Goal: Use online tool/utility: Use online tool/utility

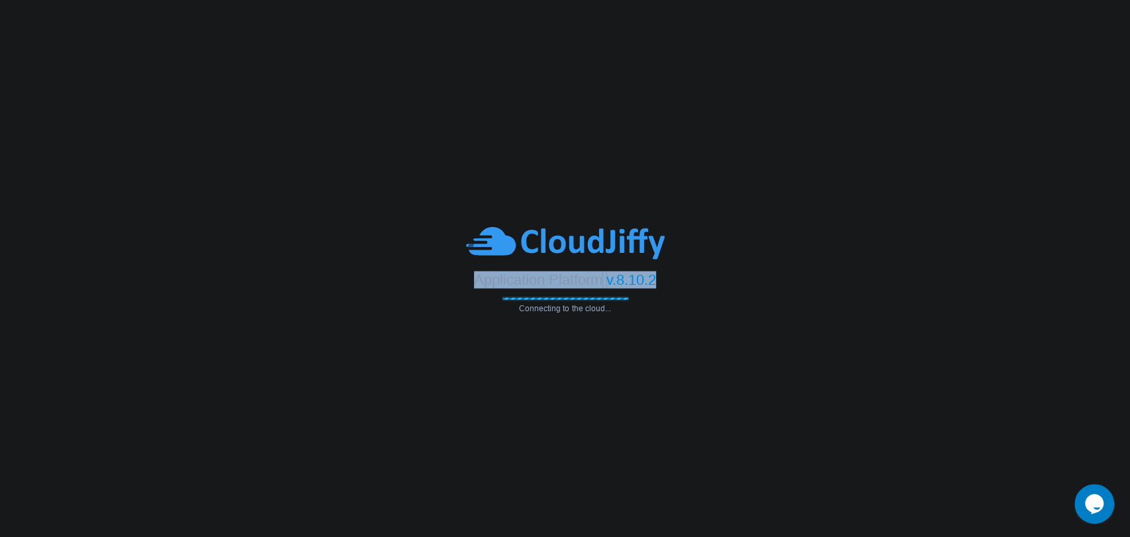
drag, startPoint x: 475, startPoint y: 281, endPoint x: 671, endPoint y: 279, distance: 195.9
click at [671, 279] on div "Application Platform v.8.10.2" at bounding box center [565, 274] width 1130 height 27
drag, startPoint x: 611, startPoint y: 307, endPoint x: 519, endPoint y: 308, distance: 91.3
click at [519, 308] on span "Connecting to the cloud..." at bounding box center [565, 307] width 126 height 9
drag, startPoint x: 475, startPoint y: 281, endPoint x: 664, endPoint y: 282, distance: 188.6
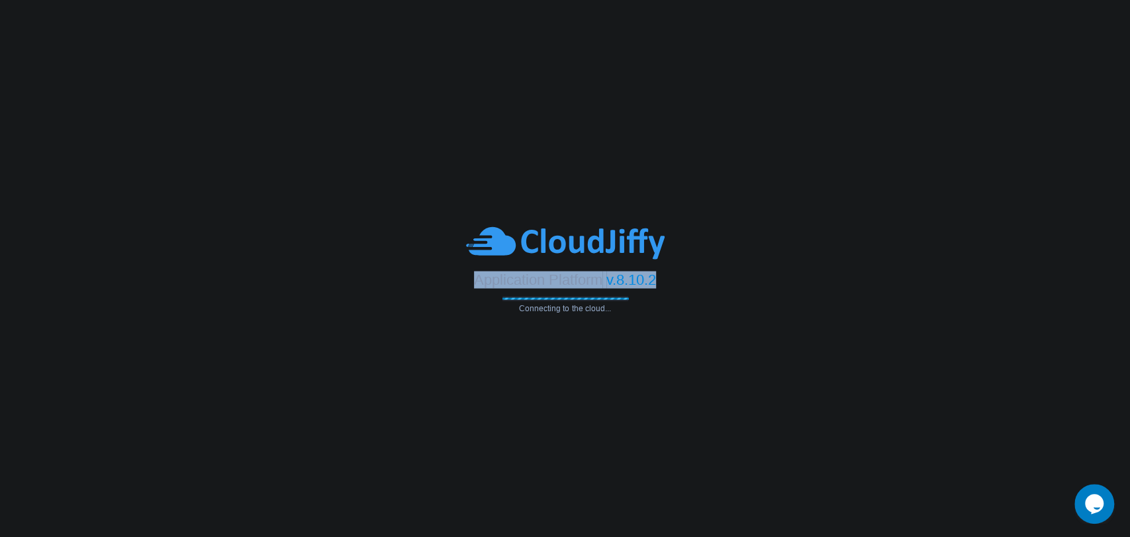
click at [664, 282] on div "Application Platform v.8.10.2" at bounding box center [565, 274] width 1130 height 27
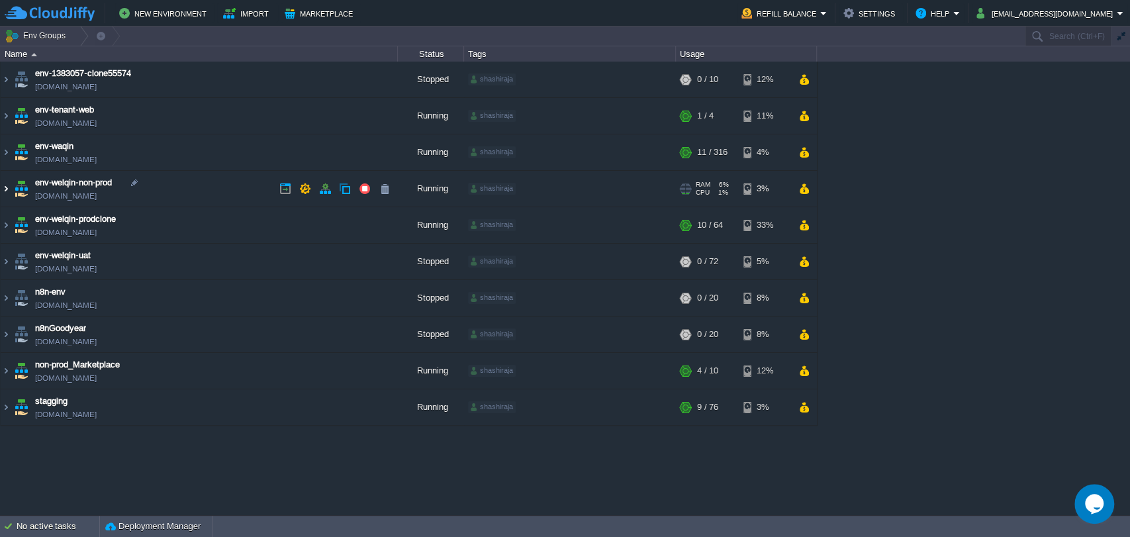
click at [10, 187] on img at bounding box center [6, 189] width 11 height 36
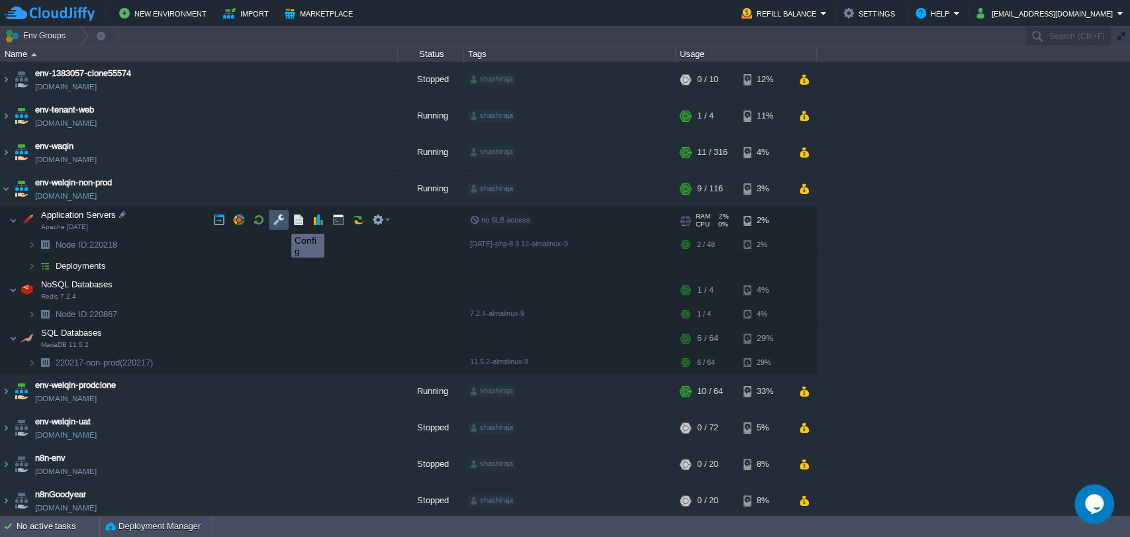
click at [281, 222] on button "button" at bounding box center [279, 220] width 12 height 12
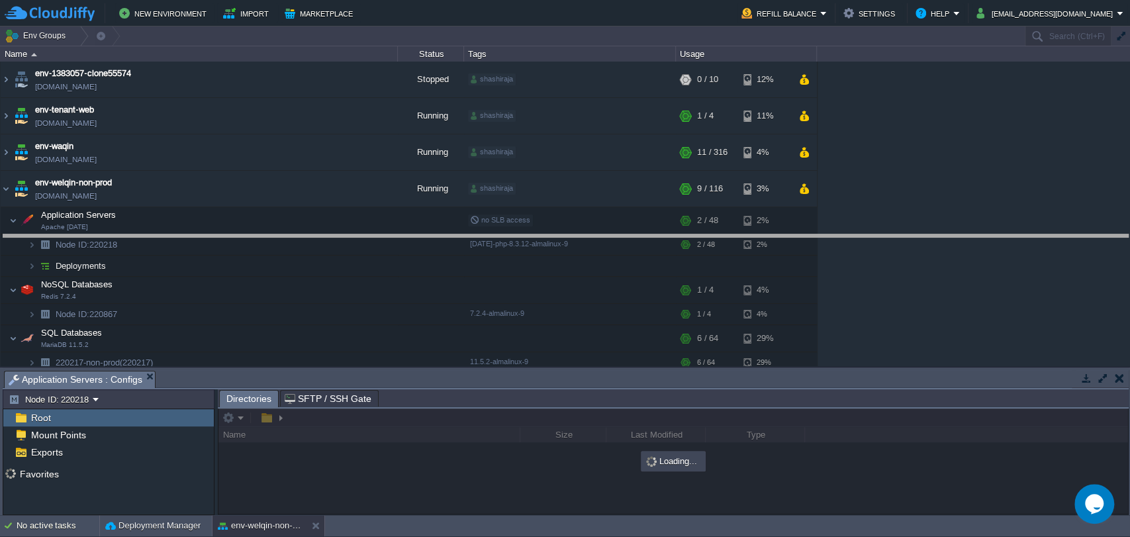
drag, startPoint x: 441, startPoint y: 377, endPoint x: 408, endPoint y: 229, distance: 151.9
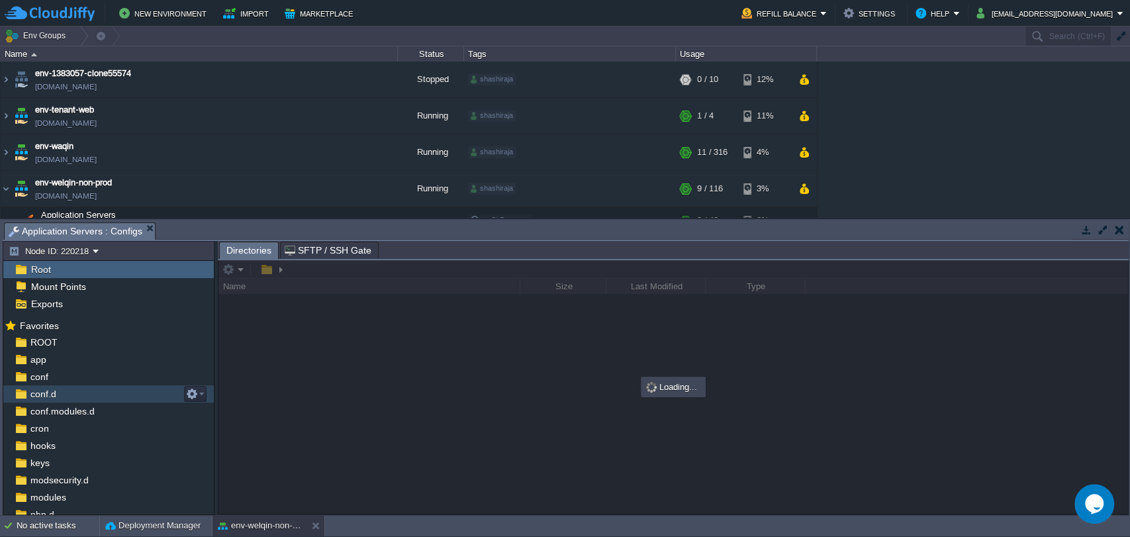
scroll to position [109, 0]
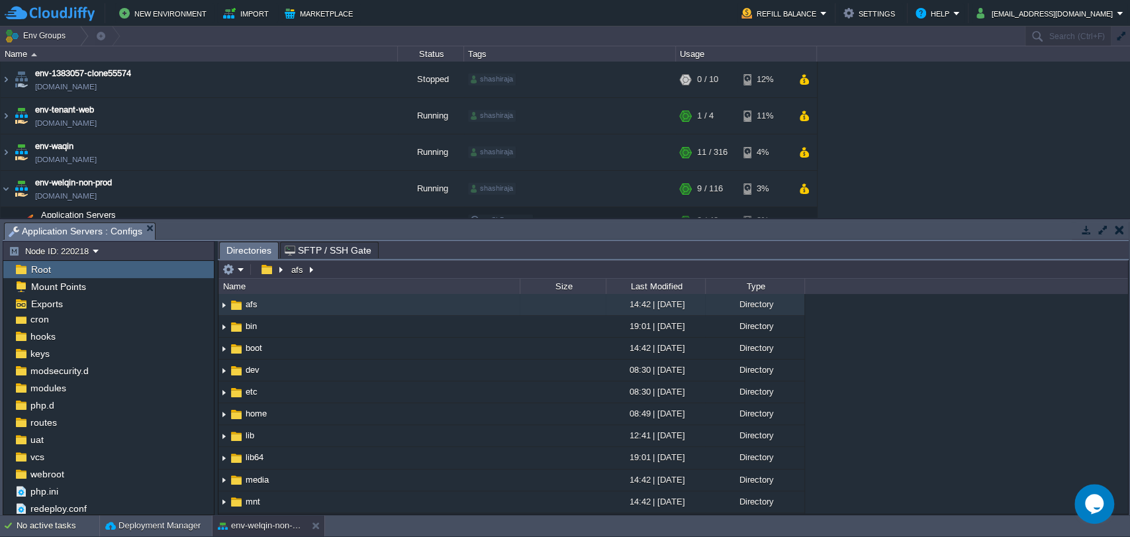
click at [1114, 229] on button "button" at bounding box center [1118, 230] width 9 height 12
